Goal: Information Seeking & Learning: Learn about a topic

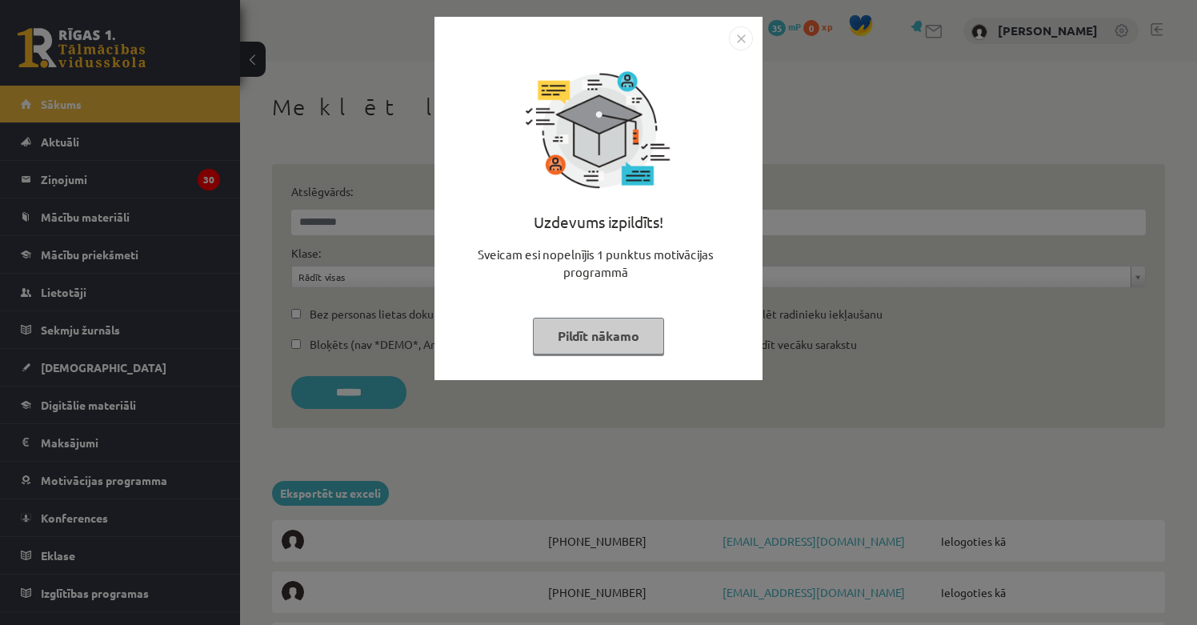
click at [737, 38] on img "Close" at bounding box center [741, 38] width 24 height 24
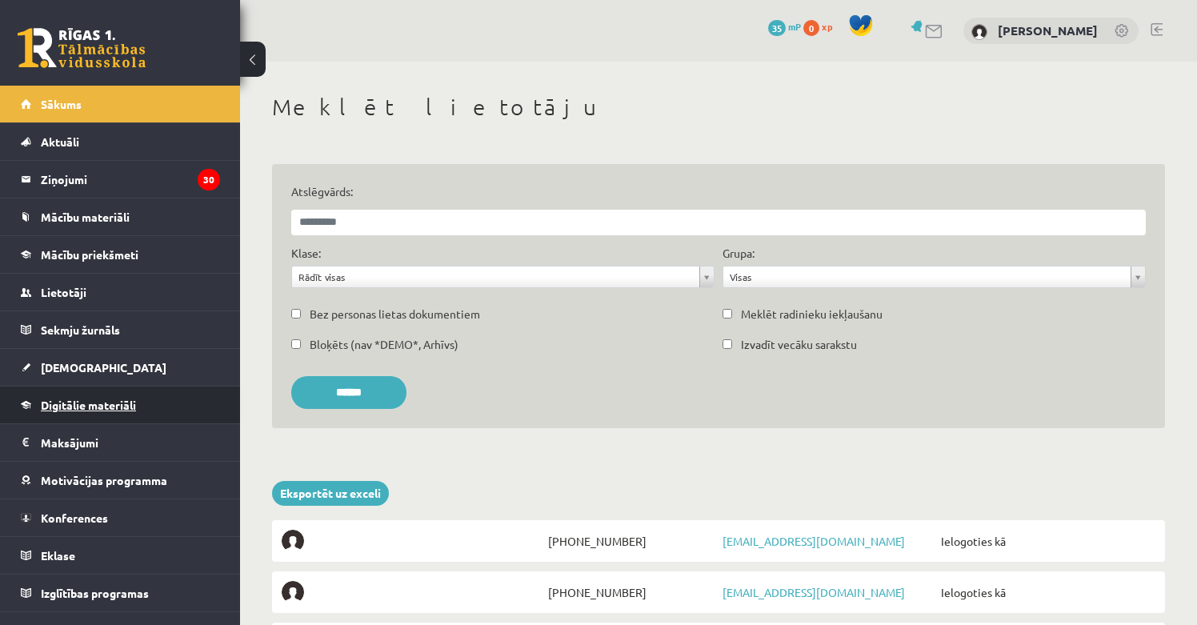
click at [81, 404] on span "Digitālie materiāli" at bounding box center [88, 405] width 95 height 14
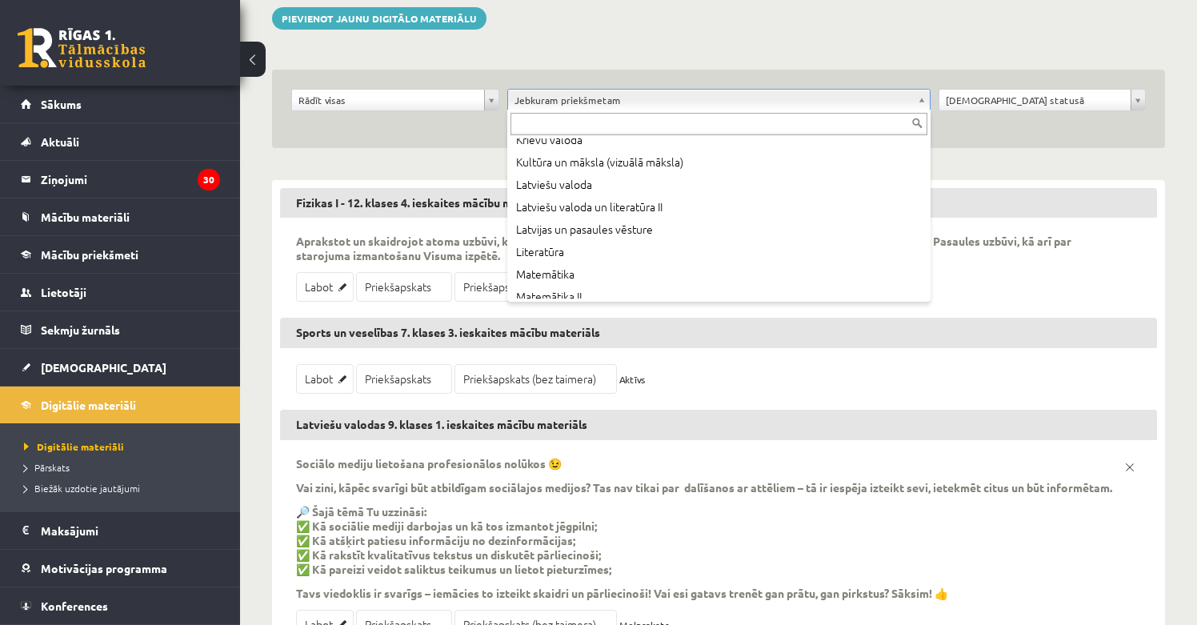
scroll to position [440, 0]
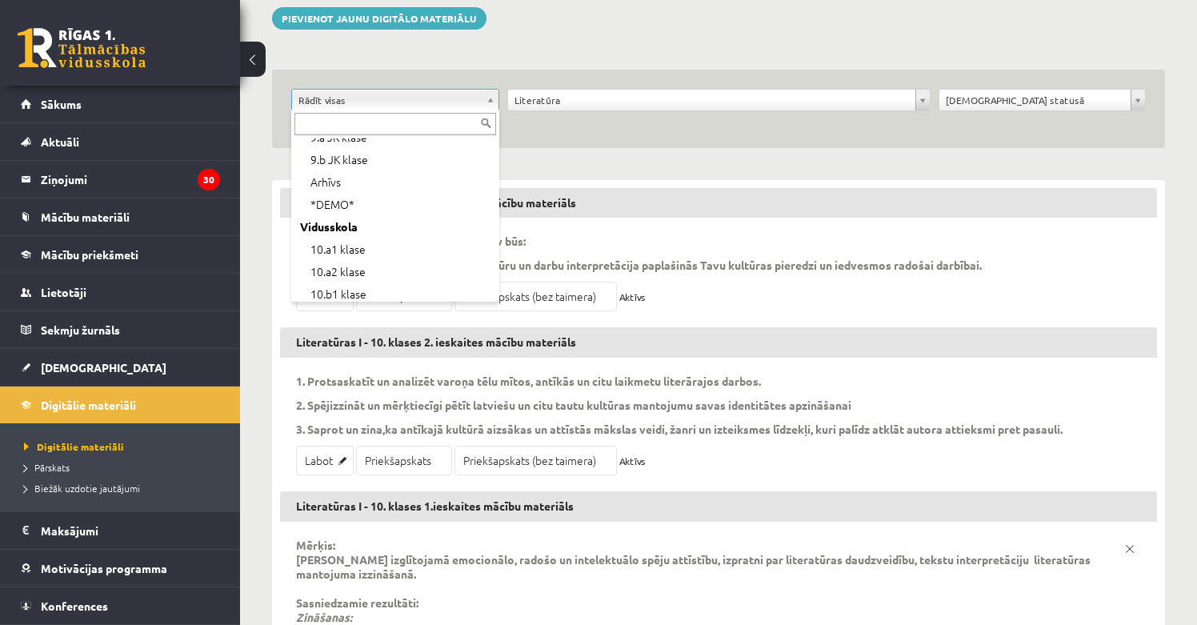
scroll to position [156, 0]
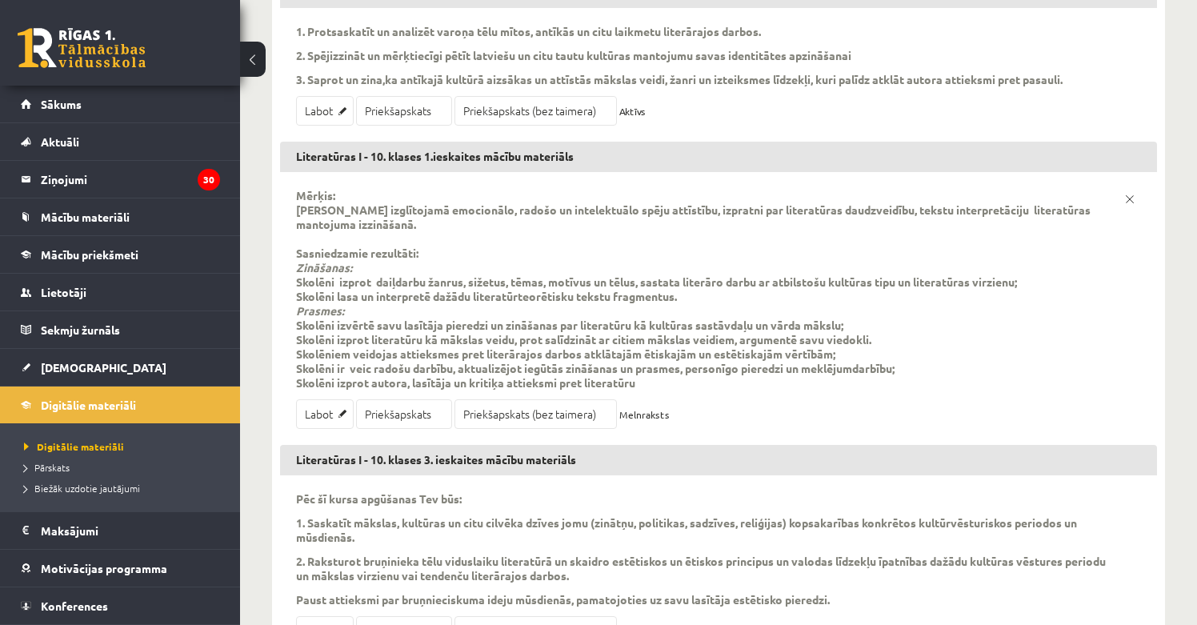
scroll to position [483, 0]
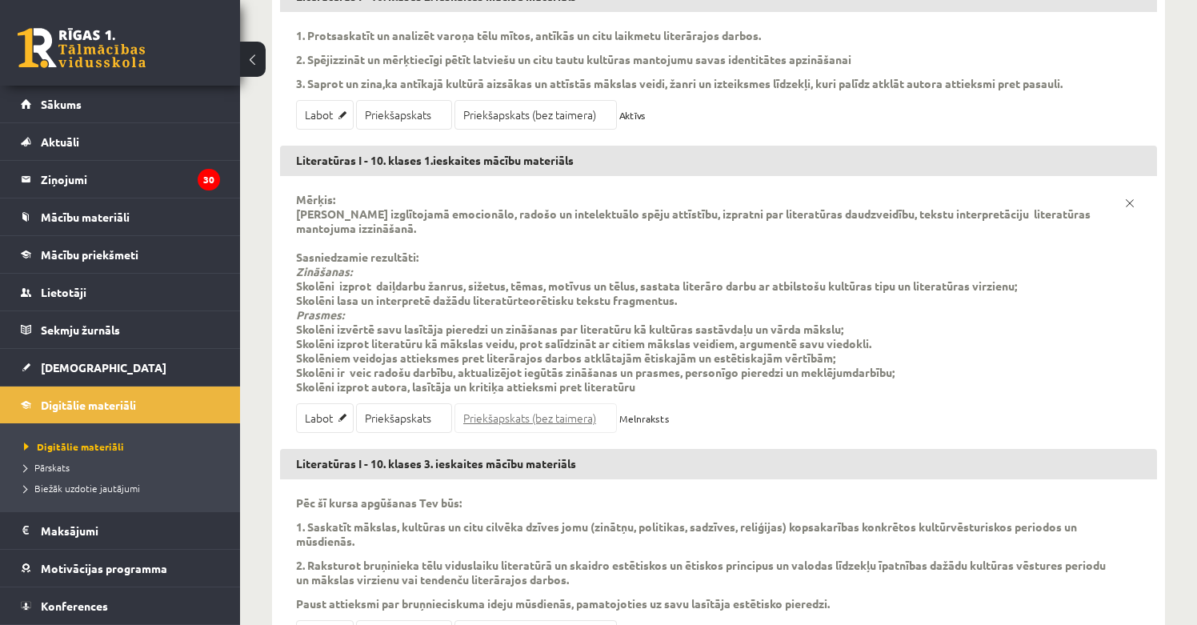
click at [520, 418] on link "Priekšapskats (bez taimera)" at bounding box center [535, 418] width 162 height 30
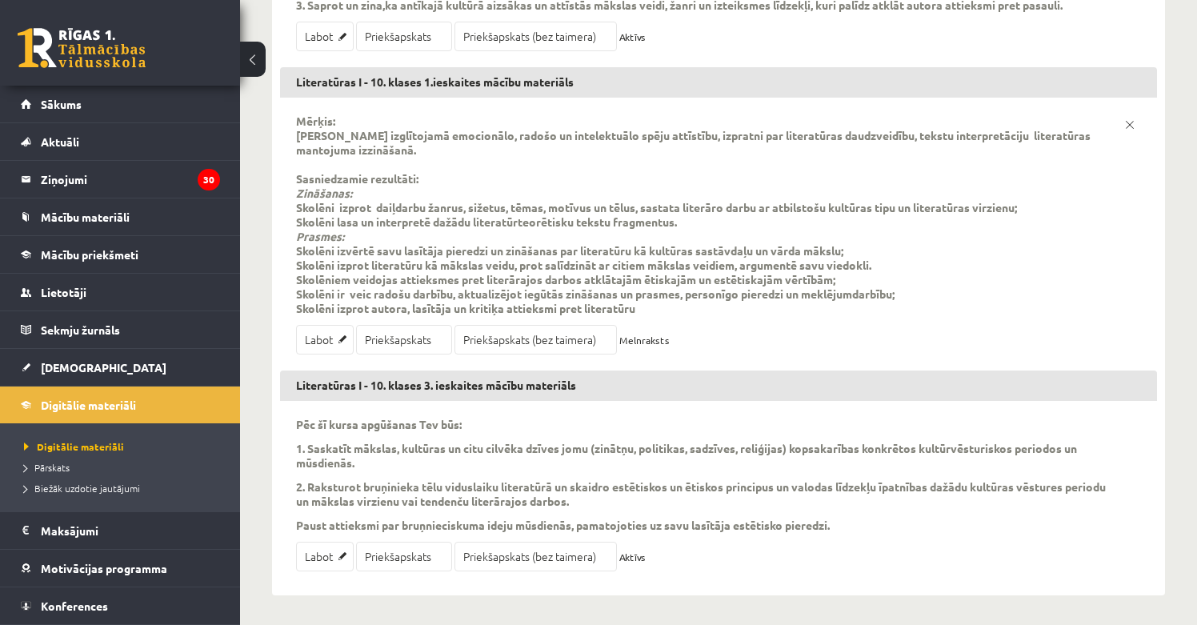
scroll to position [561, 0]
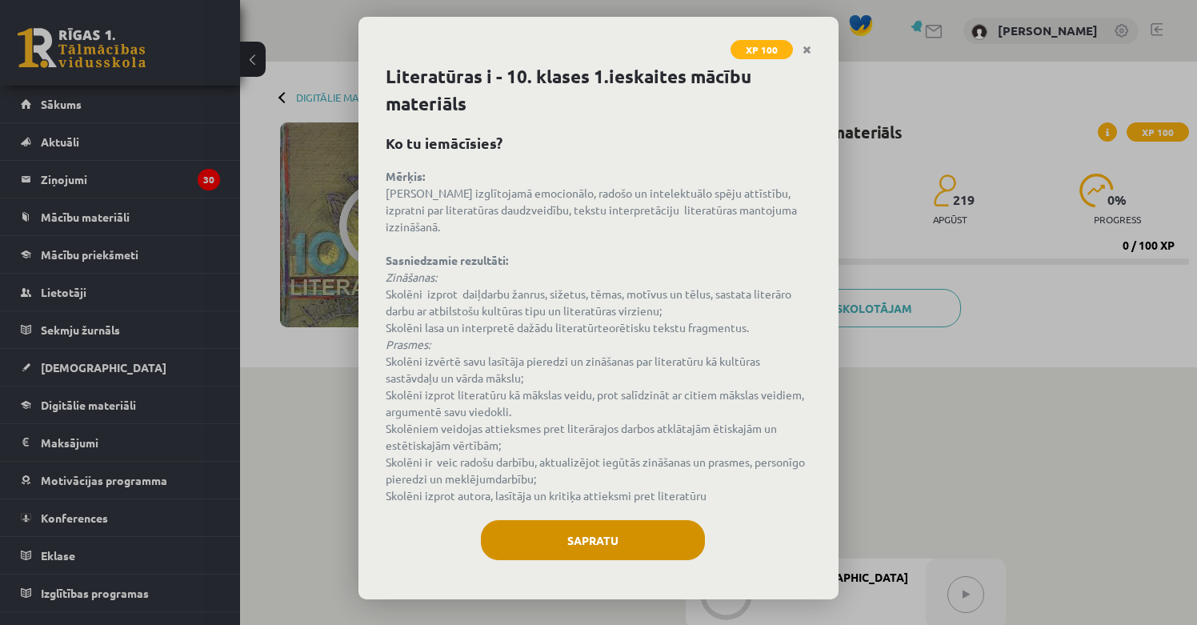
click at [582, 520] on button "Sapratu" at bounding box center [593, 540] width 224 height 40
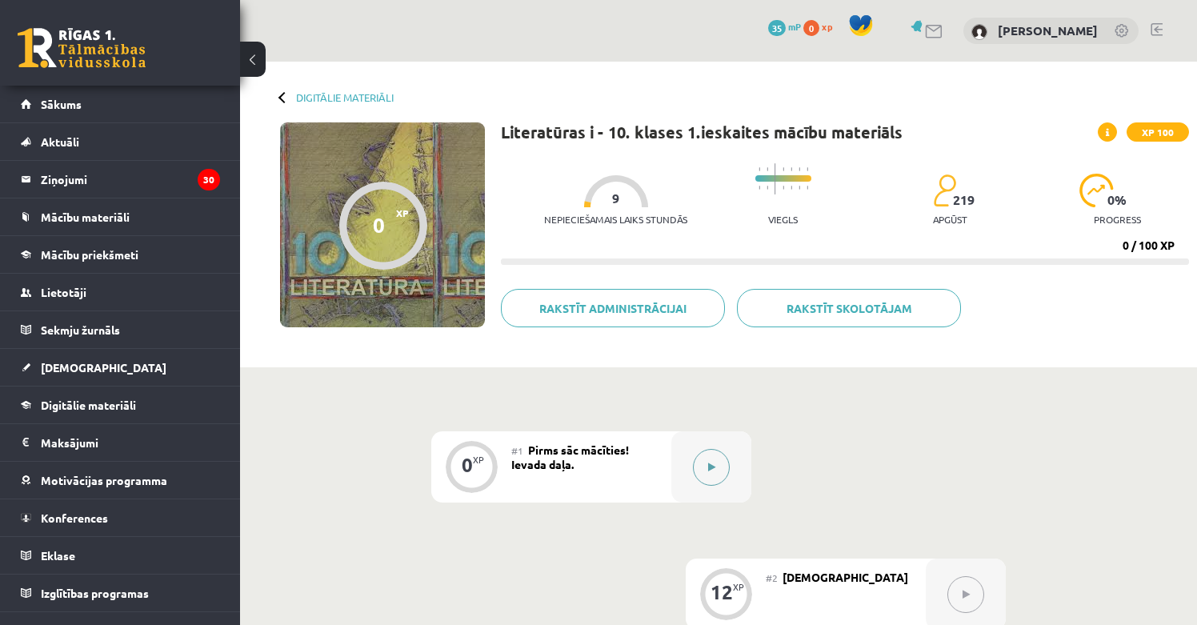
click at [717, 456] on button at bounding box center [711, 467] width 37 height 37
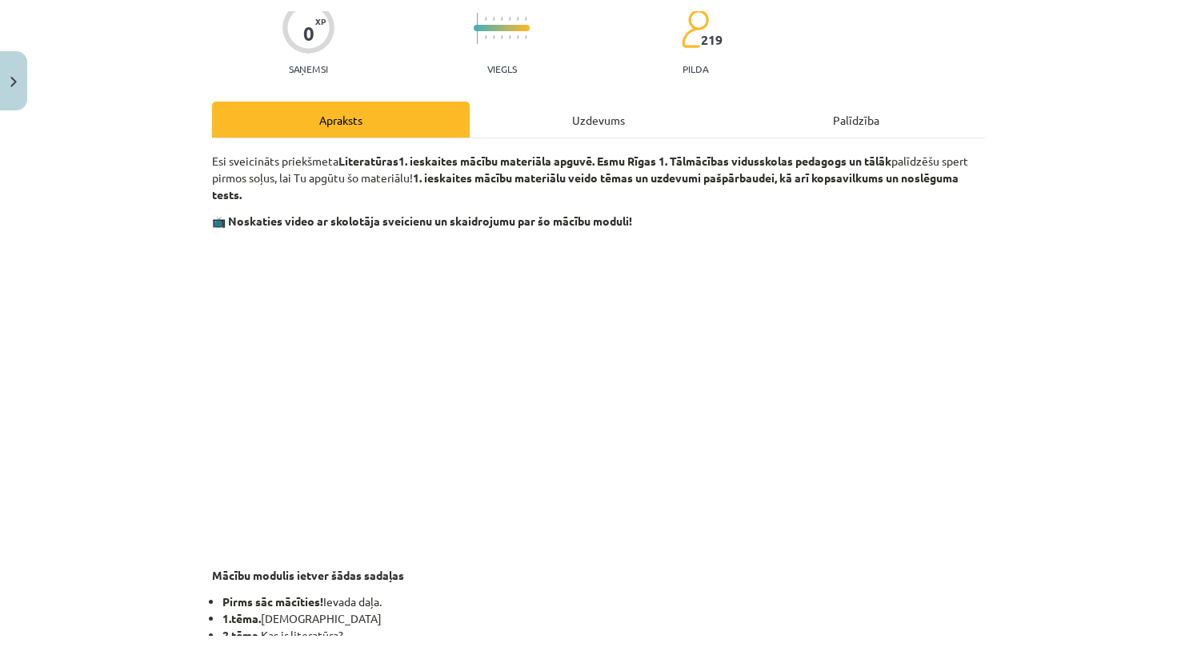
scroll to position [143, 0]
